Goal: Check status: Check status

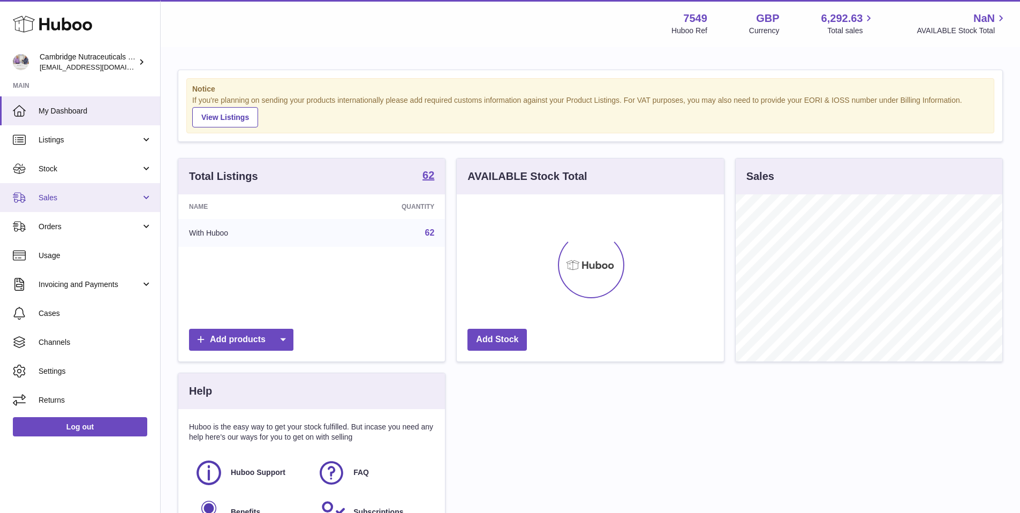
scroll to position [167, 267]
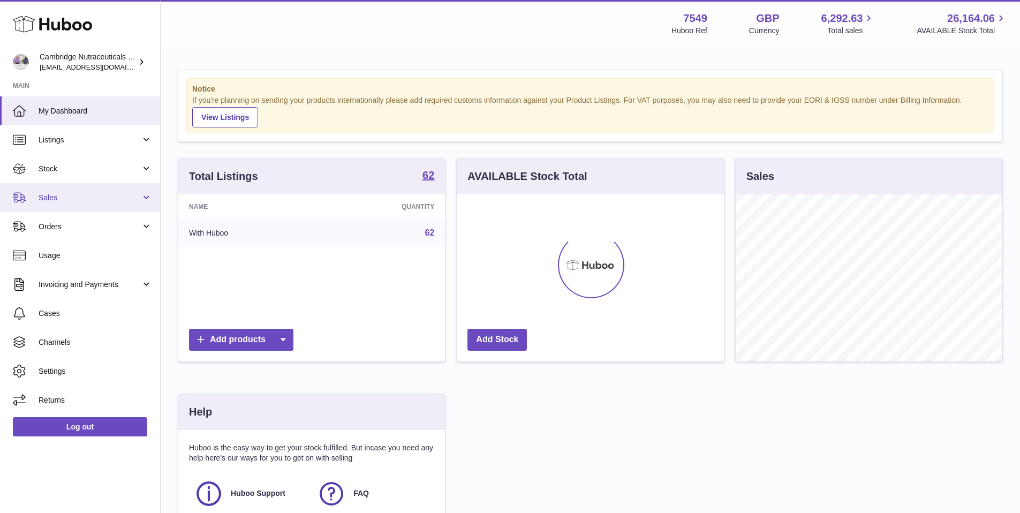
click at [44, 202] on span "Sales" at bounding box center [90, 198] width 102 height 10
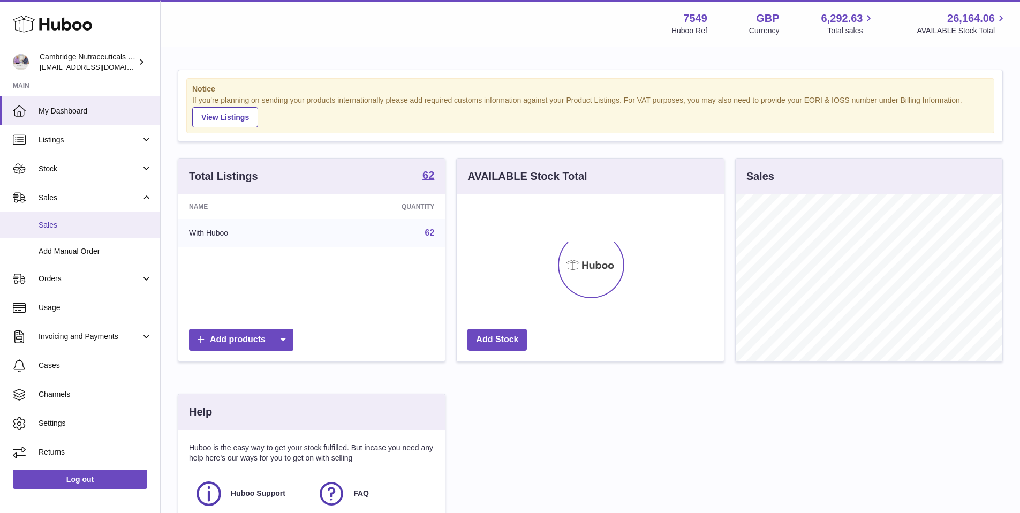
click at [57, 230] on link "Sales" at bounding box center [80, 225] width 160 height 26
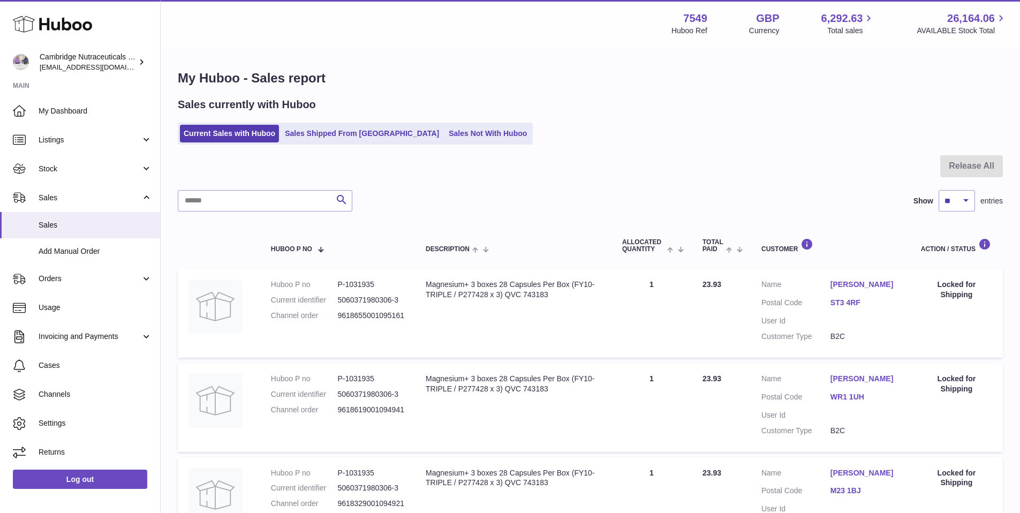
click at [329, 136] on link "Sales Shipped From [GEOGRAPHIC_DATA]" at bounding box center [362, 134] width 162 height 18
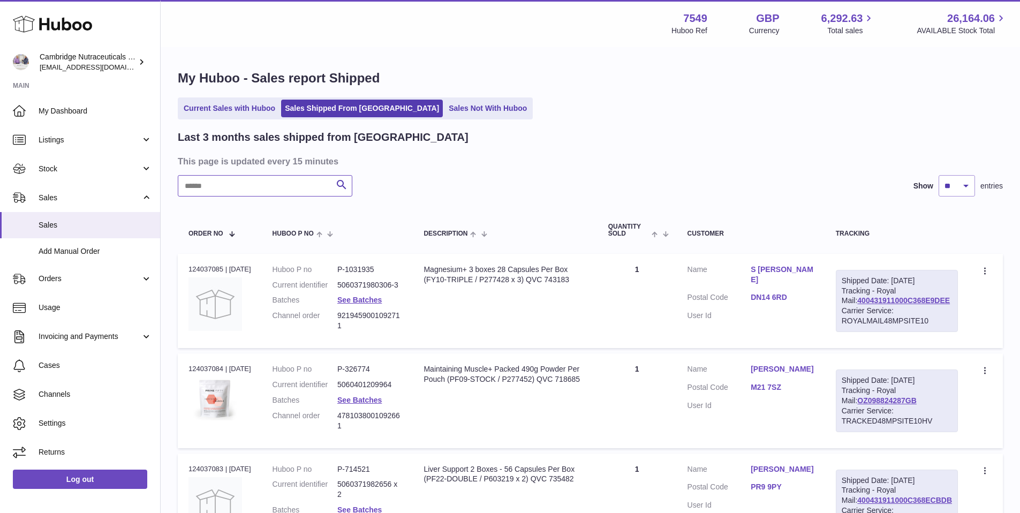
click at [287, 182] on input "text" at bounding box center [265, 185] width 175 height 21
paste input "*******"
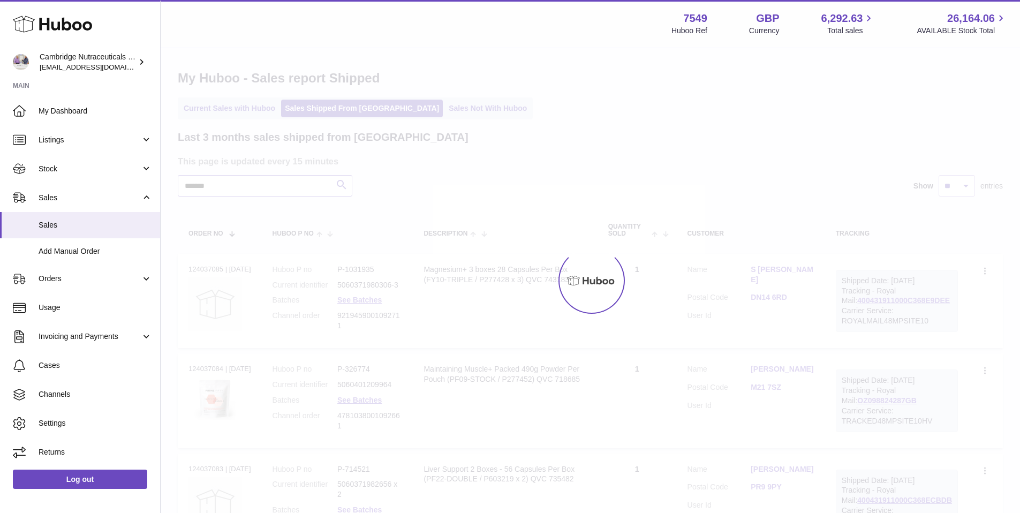
type input "*******"
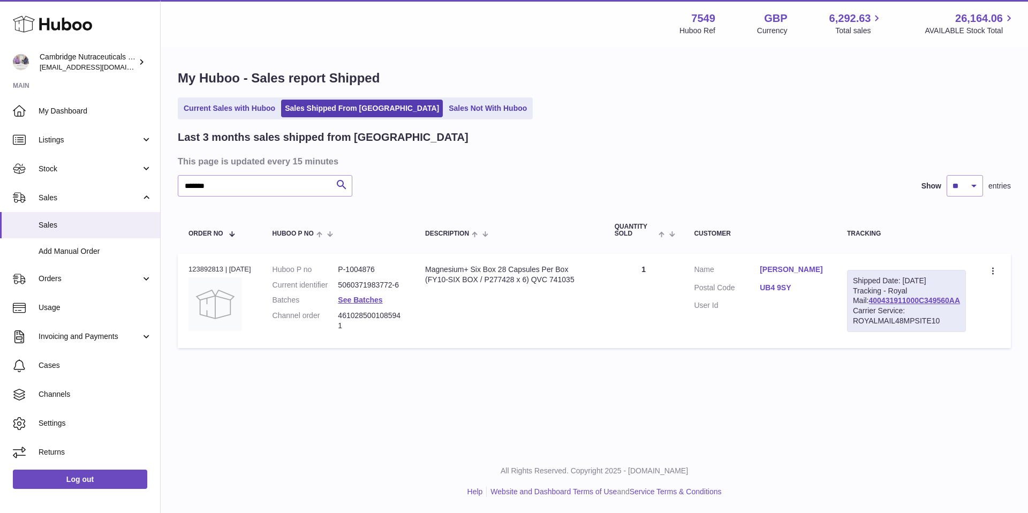
drag, startPoint x: 559, startPoint y: 279, endPoint x: 428, endPoint y: 272, distance: 130.9
click at [428, 272] on div "Magnesium+ Six Box 28 Capsules Per Box (FY10-SIX BOX / P277428 x 6) QVC 741035" at bounding box center [509, 275] width 168 height 20
drag, startPoint x: 427, startPoint y: 269, endPoint x: 557, endPoint y: 279, distance: 129.5
click at [557, 279] on td "Description Magnesium+ Six Box 28 Capsules Per Box (FY10-SIX BOX / P277428 x 6)…" at bounding box center [510, 301] width 190 height 94
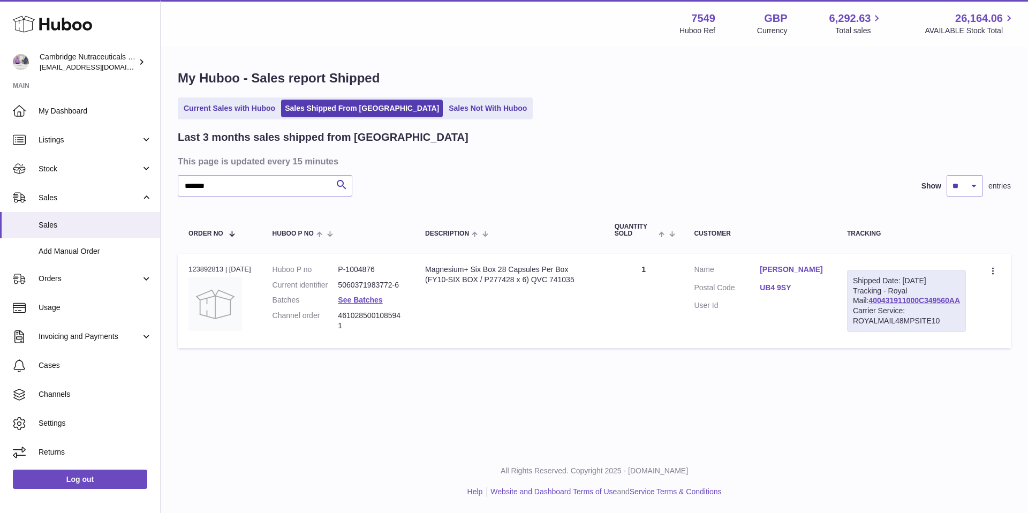
click at [557, 279] on div "Magnesium+ Six Box 28 Capsules Per Box (FY10-SIX BOX / P277428 x 6) QVC 741035" at bounding box center [509, 275] width 168 height 20
drag, startPoint x: 557, startPoint y: 279, endPoint x: 433, endPoint y: 270, distance: 124.0
click at [433, 270] on div "Magnesium+ Six Box 28 Capsules Per Box (FY10-SIX BOX / P277428 x 6) QVC 741035" at bounding box center [509, 275] width 168 height 20
drag, startPoint x: 926, startPoint y: 288, endPoint x: 871, endPoint y: 276, distance: 56.0
click at [871, 276] on div "Shipped Date: 1st Sep 2025" at bounding box center [906, 281] width 107 height 10
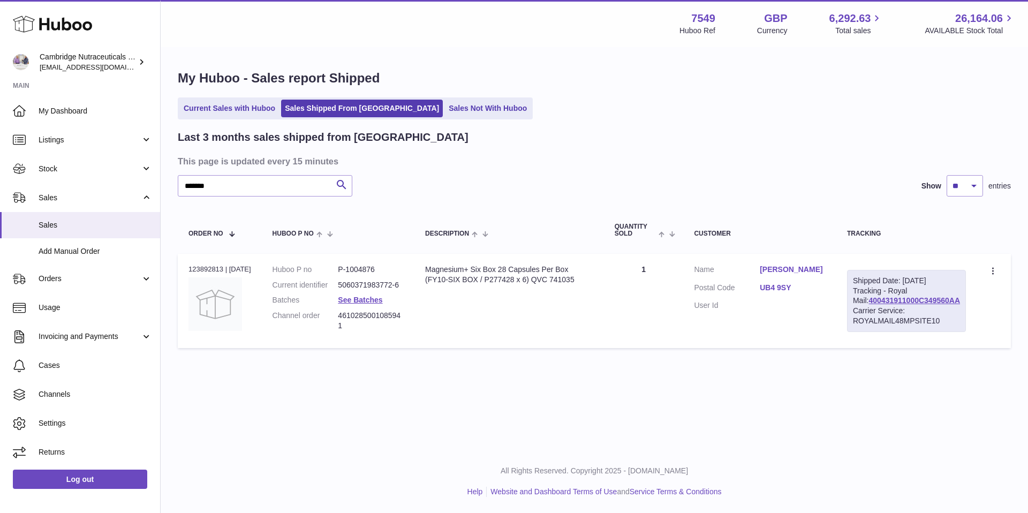
click at [899, 286] on div "Shipped Date: 1st Sep 2025" at bounding box center [906, 281] width 107 height 10
